Goal: Information Seeking & Learning: Find specific fact

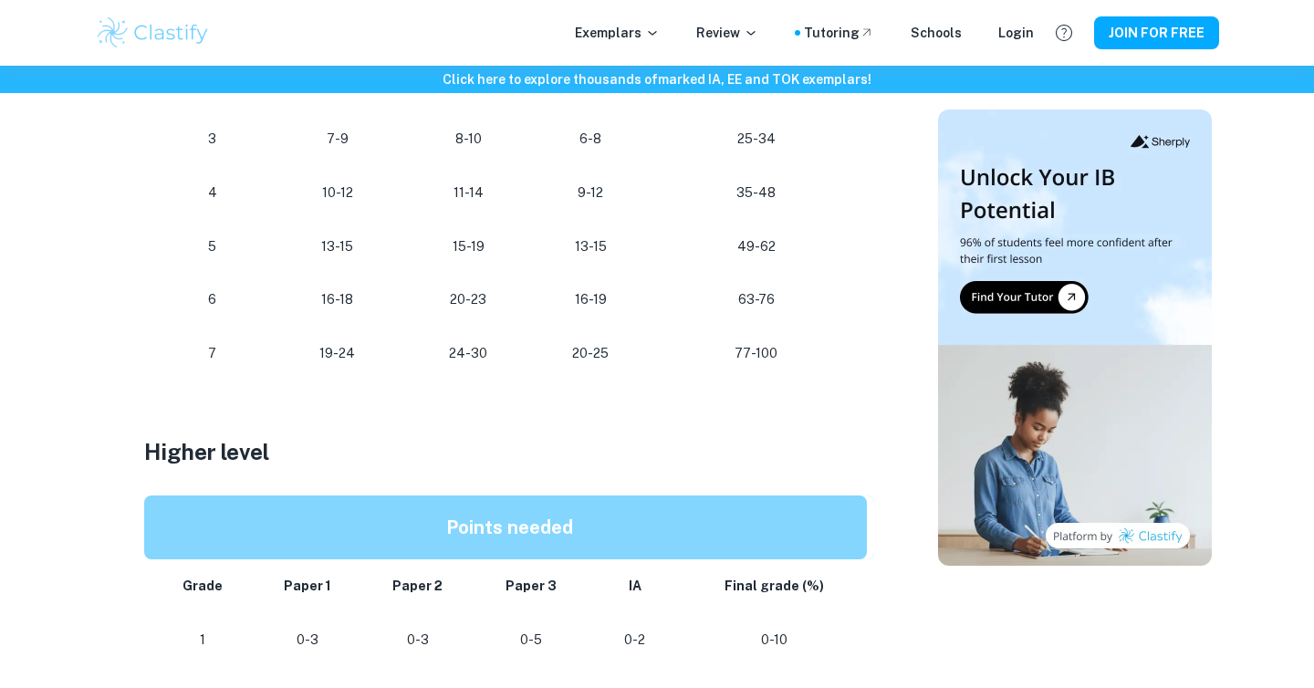
scroll to position [1066, 0]
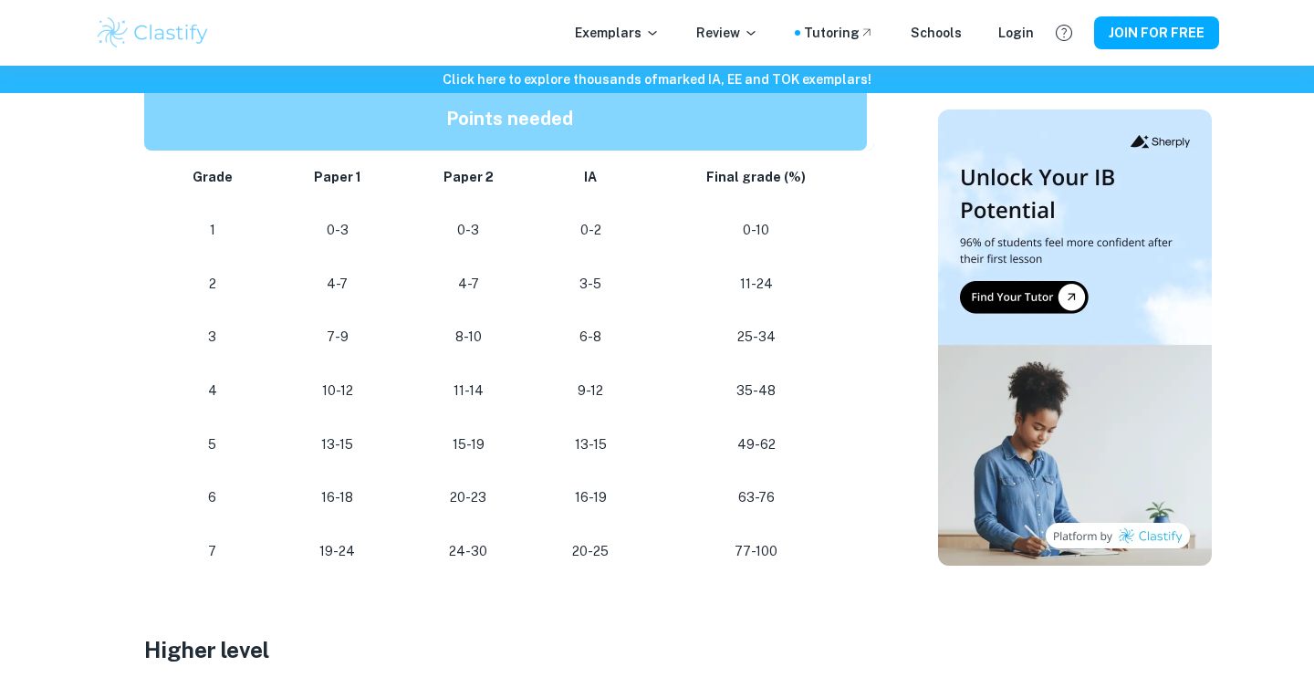
click at [590, 445] on p "13-15" at bounding box center [590, 445] width 81 height 25
click at [589, 556] on p "20-25" at bounding box center [590, 551] width 81 height 25
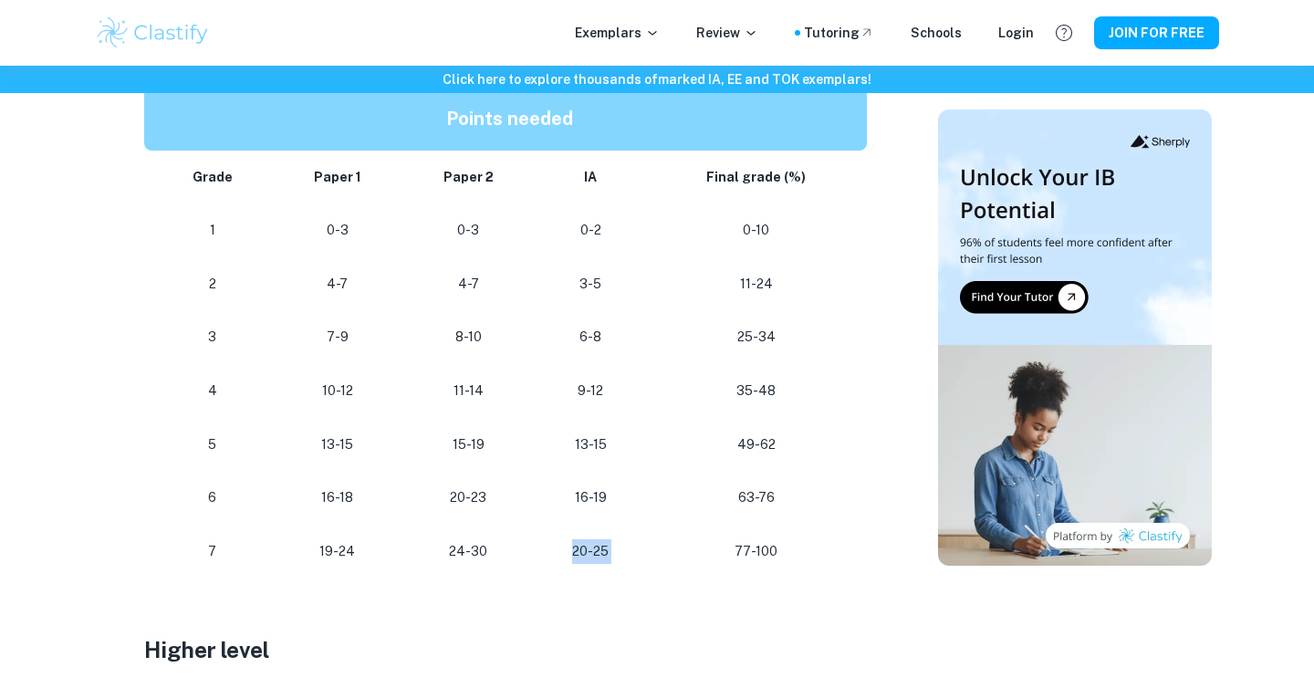
click at [589, 556] on p "20-25" at bounding box center [590, 551] width 81 height 25
